Goal: Information Seeking & Learning: Learn about a topic

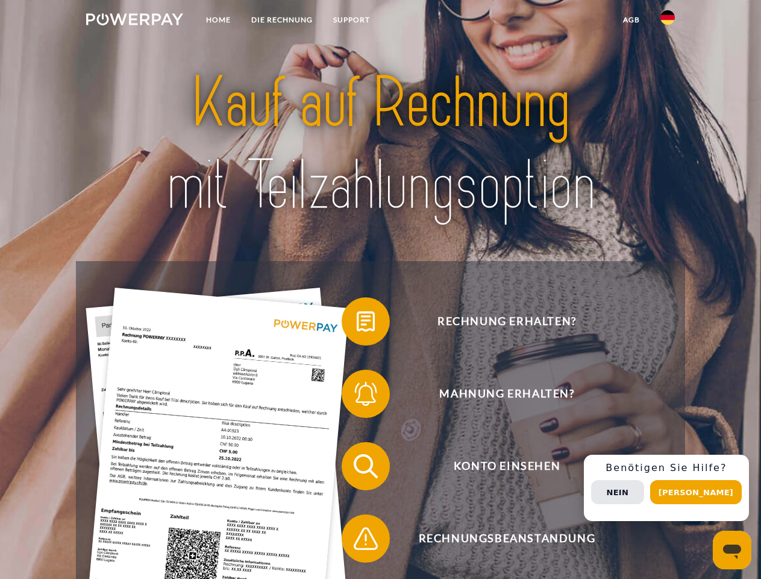
click at [134, 21] on img at bounding box center [134, 19] width 97 height 12
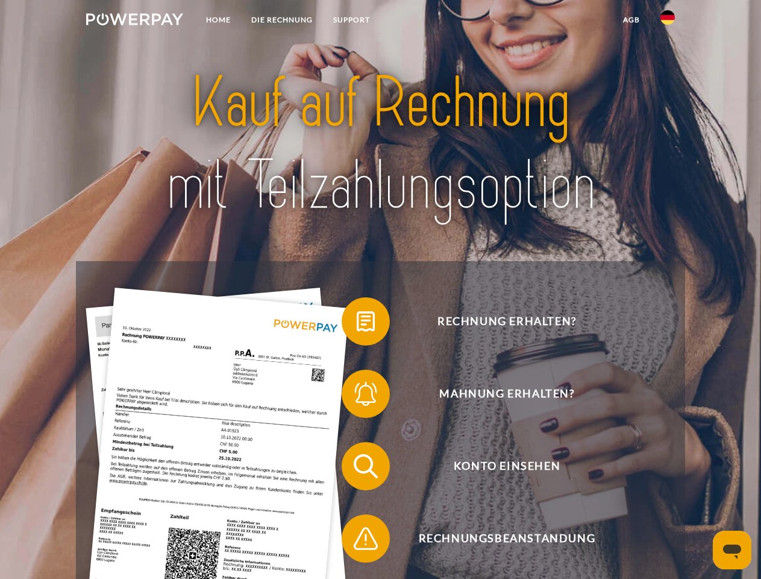
click at [668, 21] on img at bounding box center [668, 17] width 14 height 14
click at [631, 20] on link "agb" at bounding box center [631, 20] width 37 height 22
click at [357, 324] on span at bounding box center [348, 321] width 60 height 60
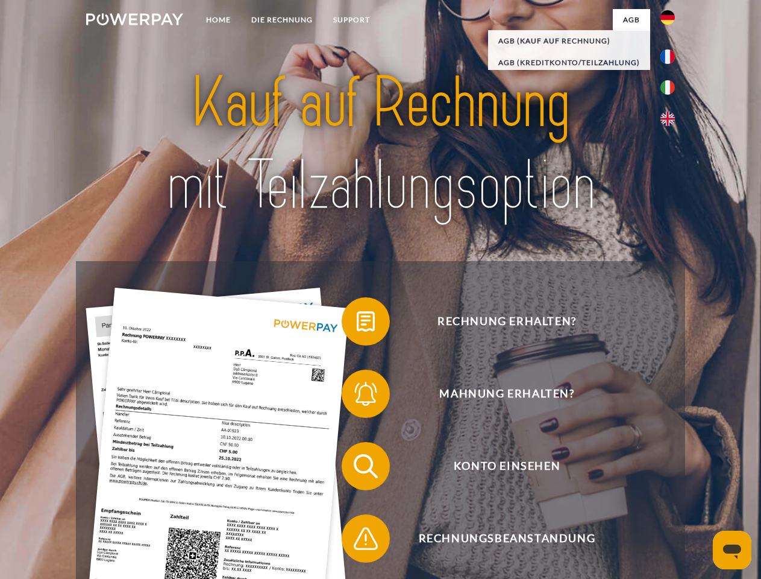
click at [357, 396] on span at bounding box center [348, 393] width 60 height 60
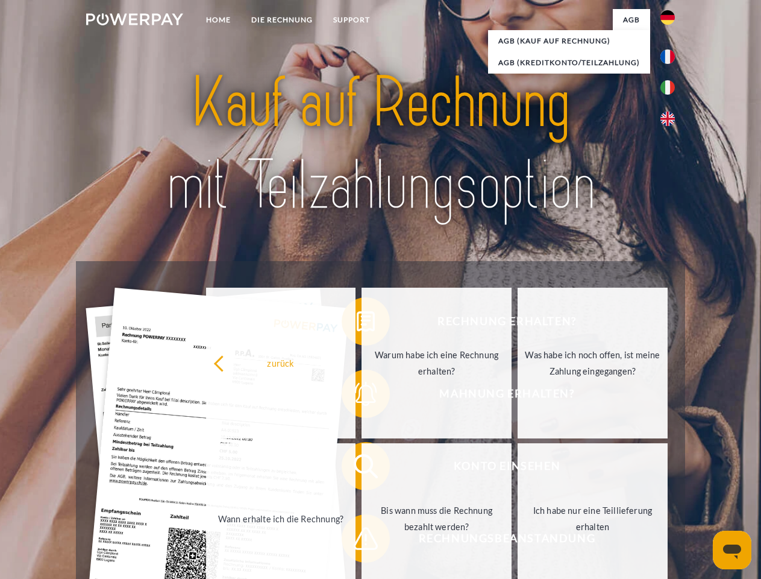
click at [362, 468] on link "Bis wann muss die Rechnung bezahlt werden?" at bounding box center [437, 518] width 150 height 151
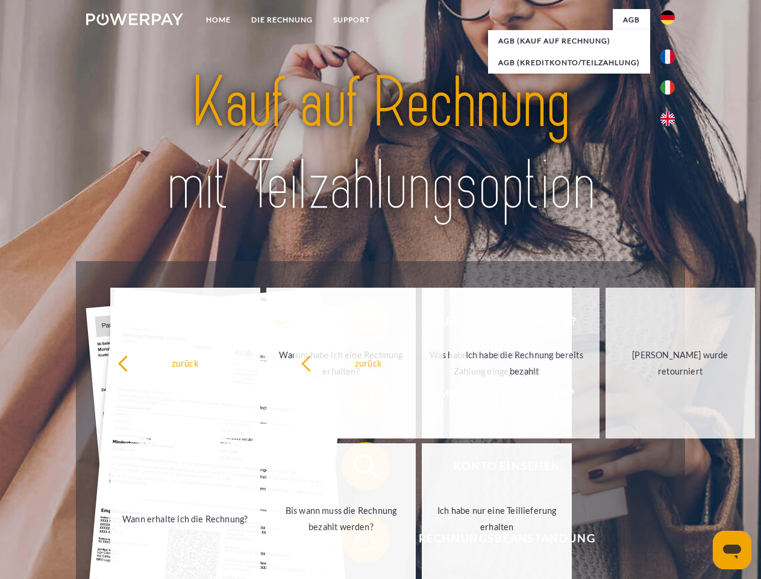
click at [357, 541] on span at bounding box center [348, 538] width 60 height 60
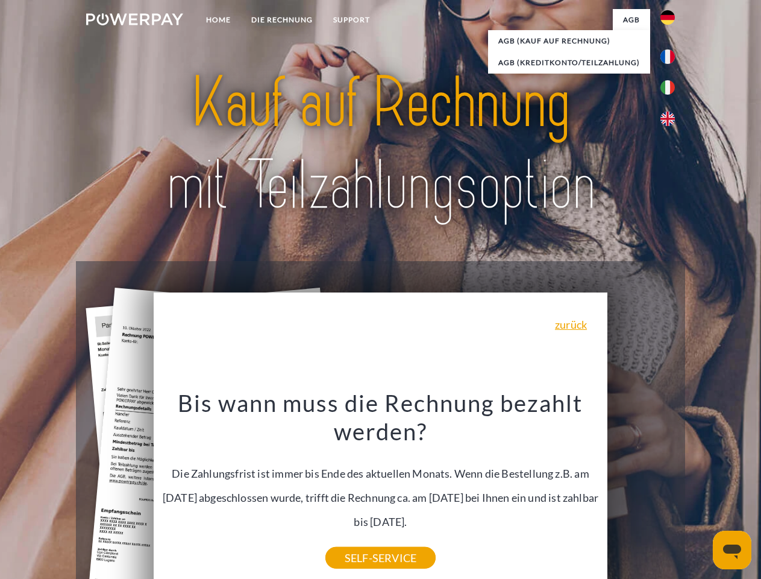
click at [671, 488] on div "Rechnung erhalten? Mahnung erhalten? Konto einsehen" at bounding box center [380, 502] width 609 height 482
click at [641, 490] on span "Konto einsehen" at bounding box center [506, 466] width 295 height 48
click at [700, 492] on header "Home DIE RECHNUNG SUPPORT" at bounding box center [380, 416] width 761 height 832
